Goal: Information Seeking & Learning: Understand process/instructions

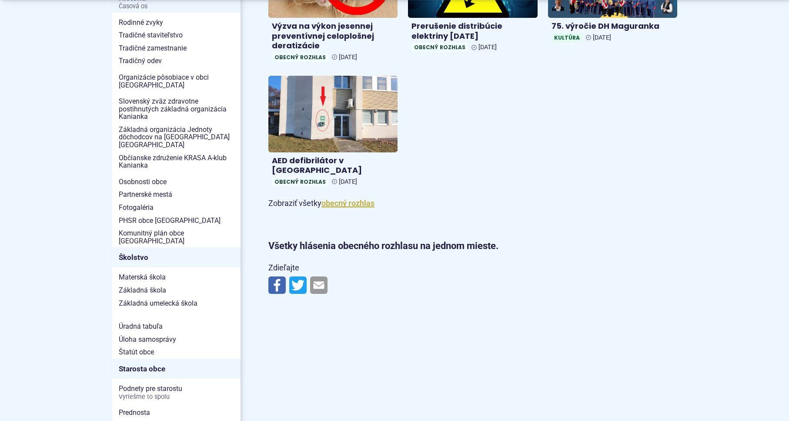
scroll to position [266, 0]
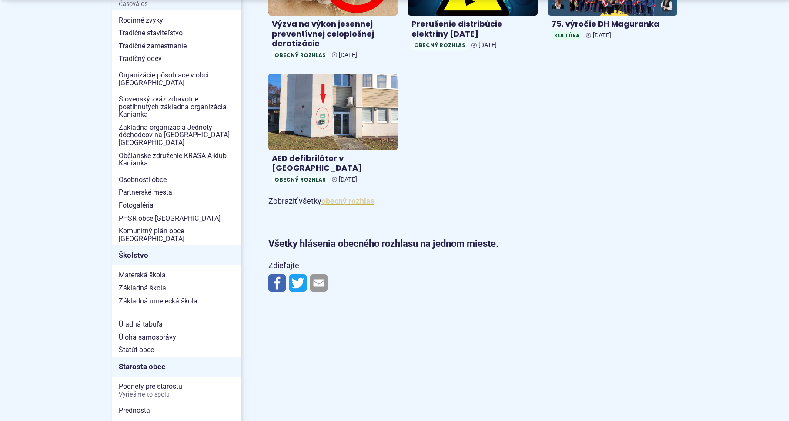
click at [343, 196] on link "obecný rozhlas" at bounding box center [347, 200] width 53 height 9
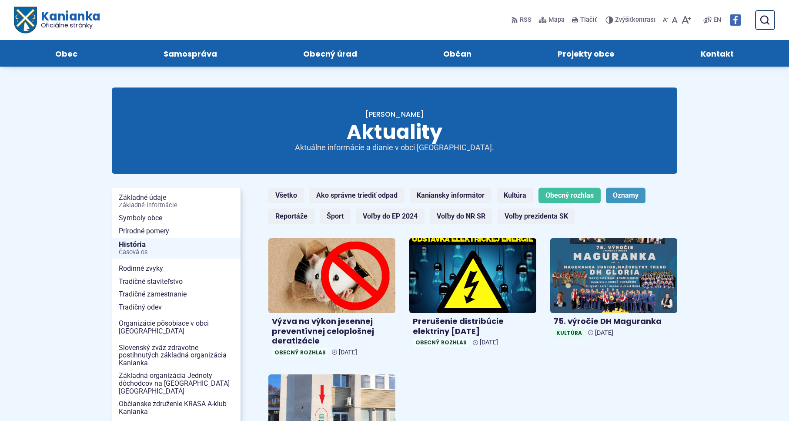
click at [630, 194] on link "Oznamy" at bounding box center [626, 195] width 40 height 16
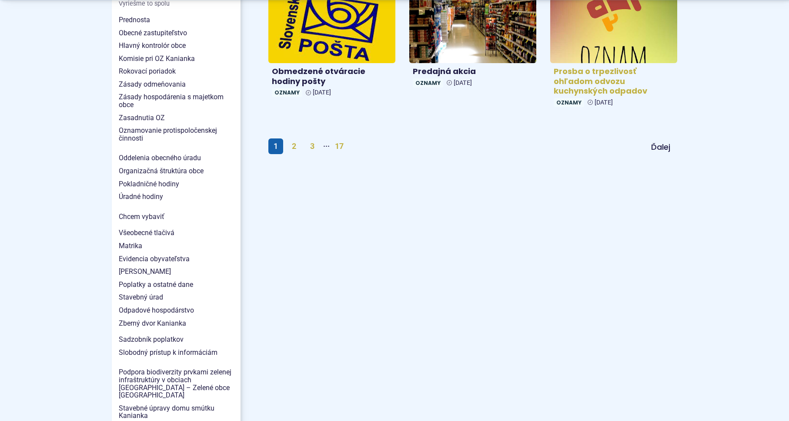
scroll to position [710, 0]
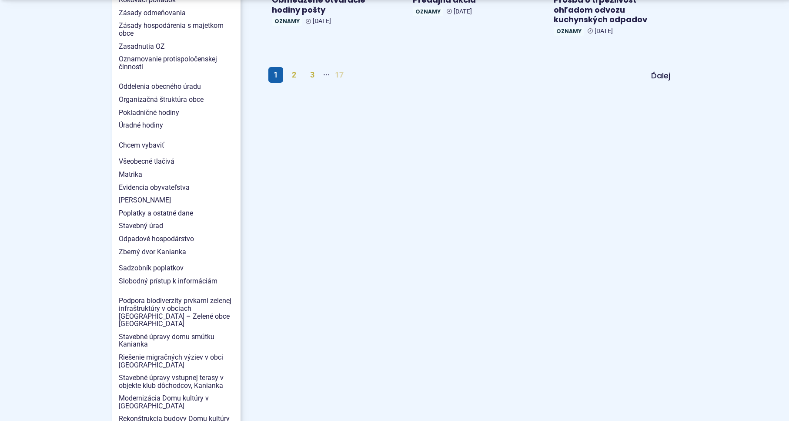
click at [340, 77] on link "17" at bounding box center [339, 75] width 19 height 16
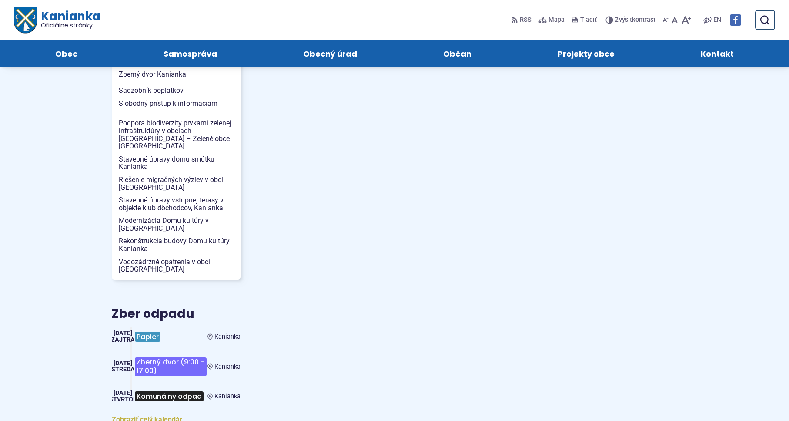
scroll to position [577, 0]
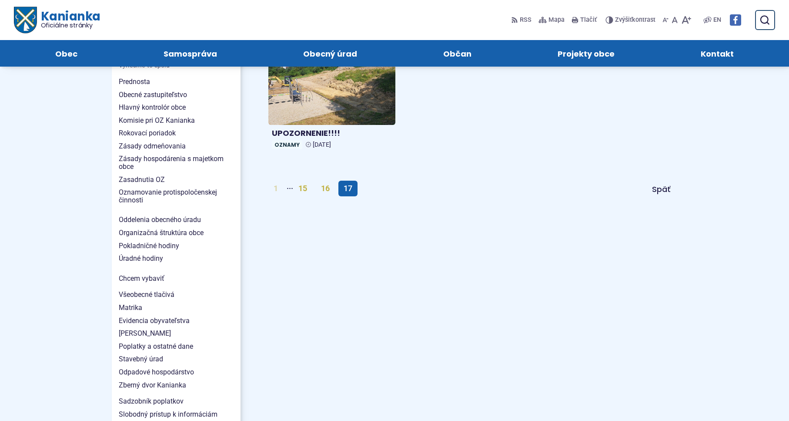
click at [277, 188] on link "1" at bounding box center [275, 189] width 15 height 16
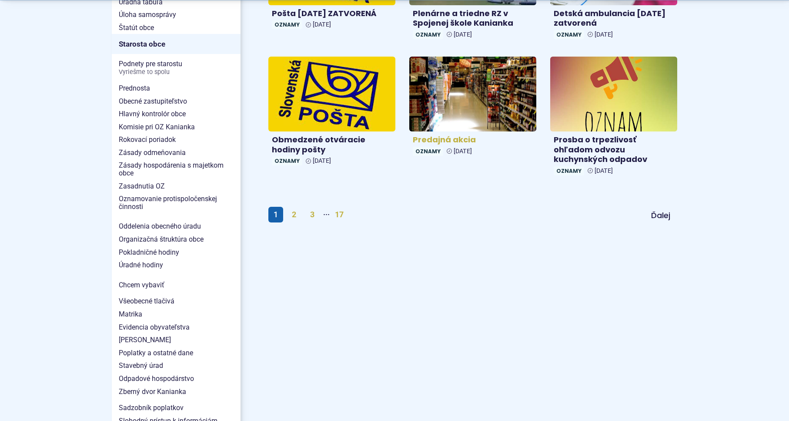
scroll to position [577, 0]
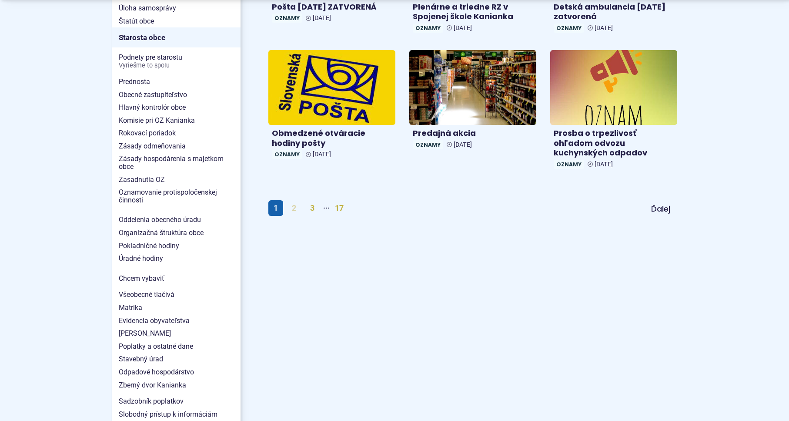
click at [293, 208] on link "2" at bounding box center [294, 208] width 15 height 16
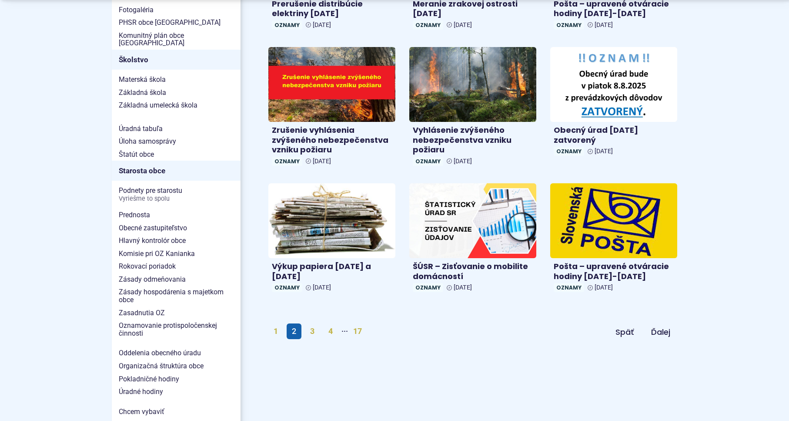
scroll to position [444, 0]
click at [312, 330] on link "3" at bounding box center [312, 331] width 15 height 16
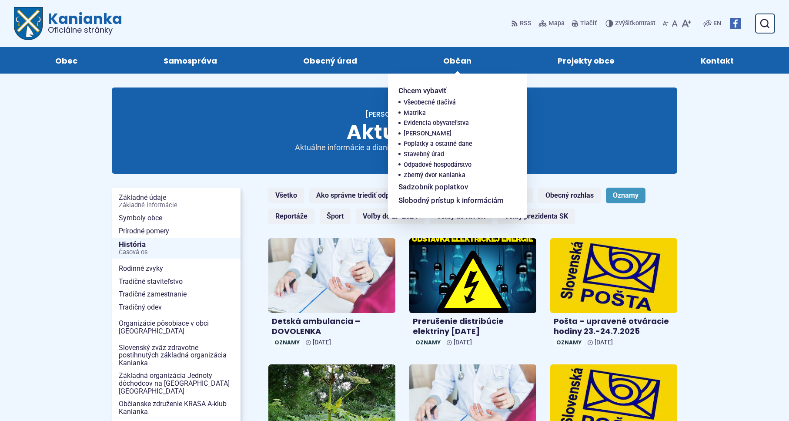
click at [451, 55] on span "Občan" at bounding box center [457, 60] width 28 height 27
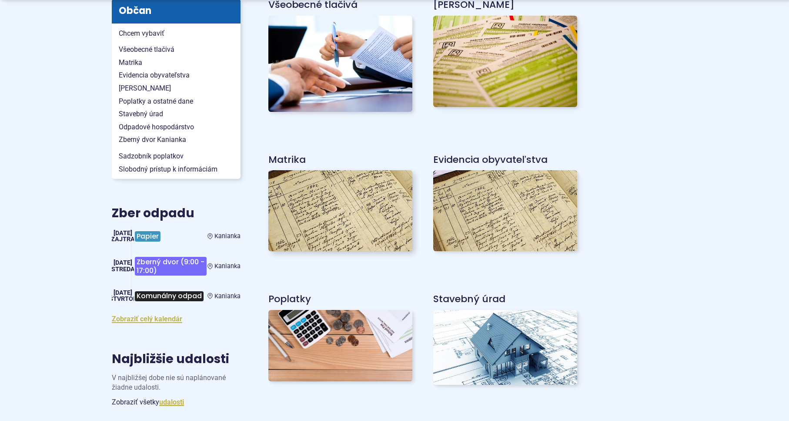
scroll to position [222, 0]
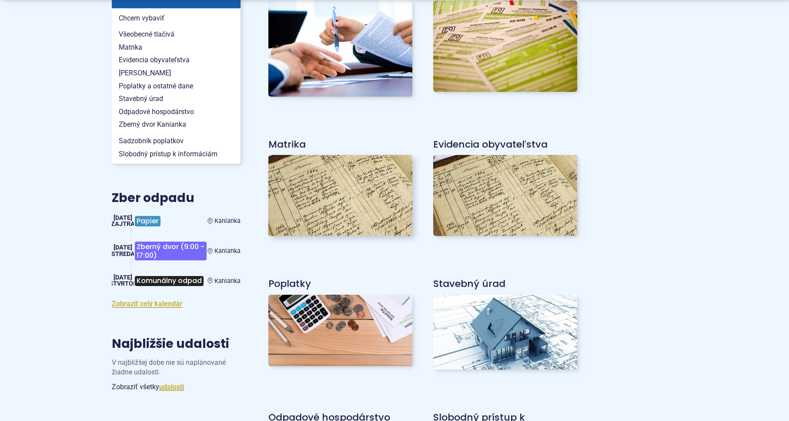
click at [340, 202] on img at bounding box center [340, 195] width 158 height 89
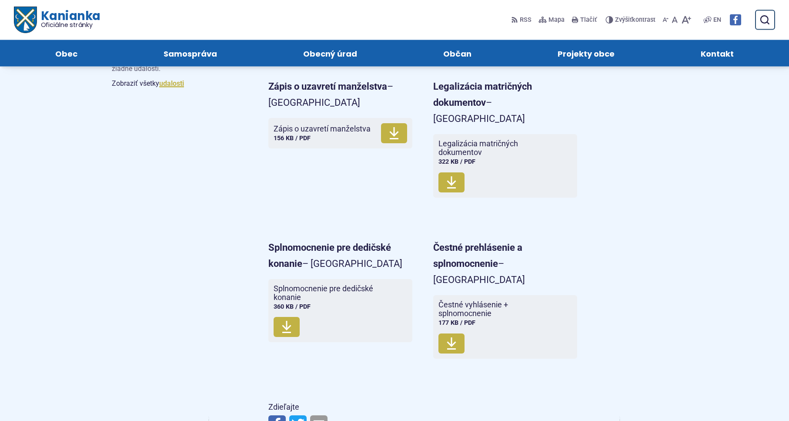
scroll to position [488, 0]
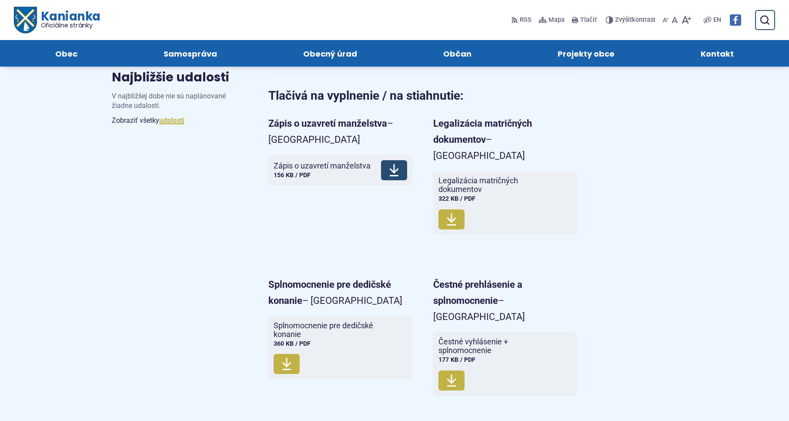
click at [391, 167] on icon at bounding box center [394, 170] width 10 height 14
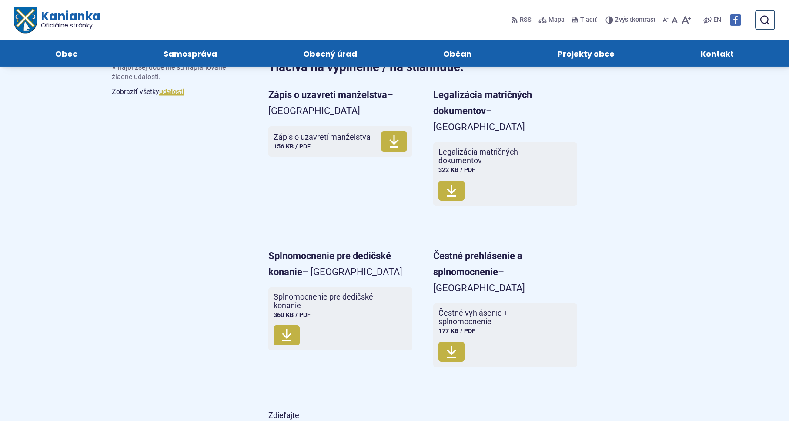
scroll to position [532, 0]
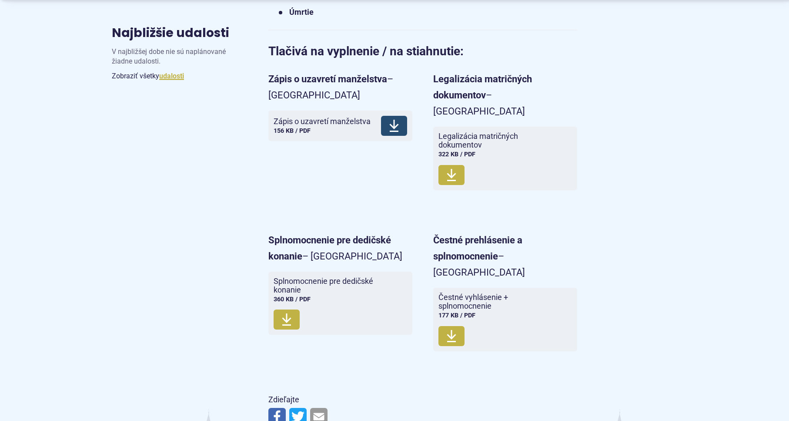
click at [391, 128] on icon at bounding box center [394, 126] width 10 height 14
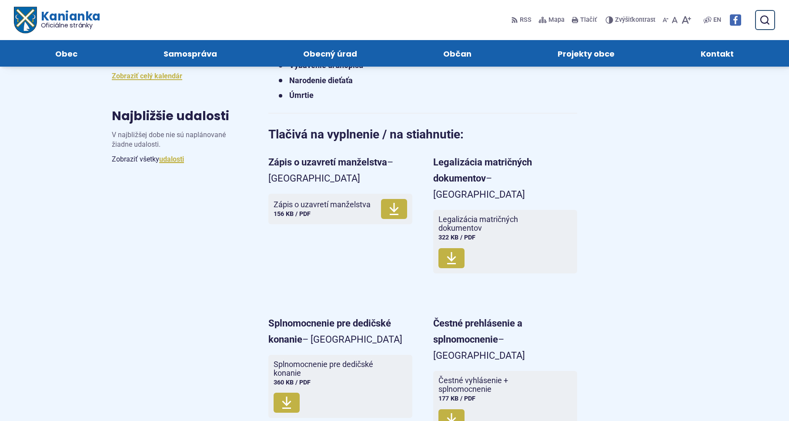
scroll to position [444, 0]
